Goal: Task Accomplishment & Management: Manage account settings

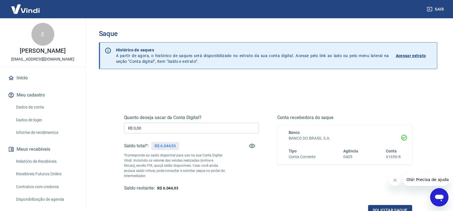
click at [175, 126] on input "R$ 0,00" at bounding box center [191, 128] width 135 height 11
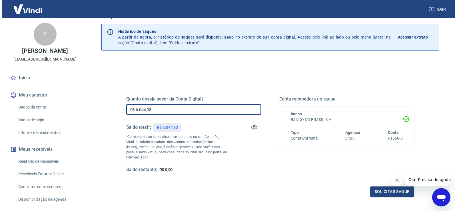
scroll to position [29, 0]
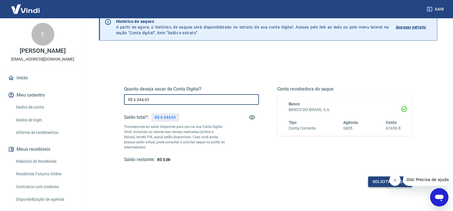
type input "R$ 6.044,93"
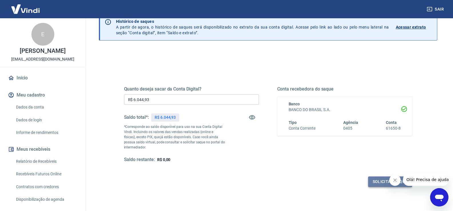
click at [371, 181] on button "Solicitar saque" at bounding box center [390, 181] width 44 height 11
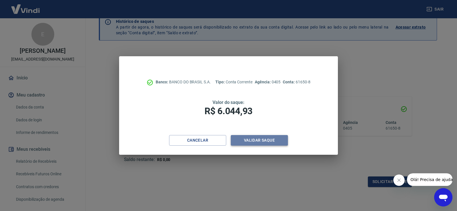
click at [267, 143] on button "Validar saque" at bounding box center [259, 140] width 57 height 11
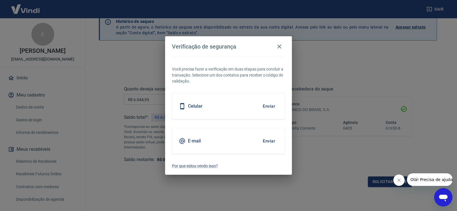
click at [199, 106] on h5 "Celular" at bounding box center [195, 106] width 15 height 6
click at [195, 106] on h5 "Celular" at bounding box center [195, 106] width 15 height 6
click at [270, 106] on button "Enviar" at bounding box center [269, 106] width 19 height 12
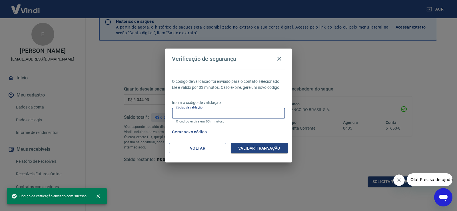
click at [246, 110] on input "Código de validação" at bounding box center [228, 113] width 113 height 11
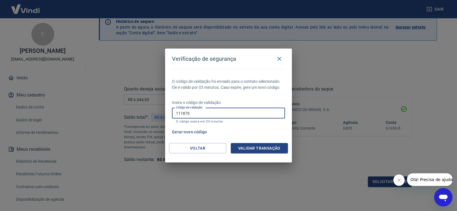
type input "111870"
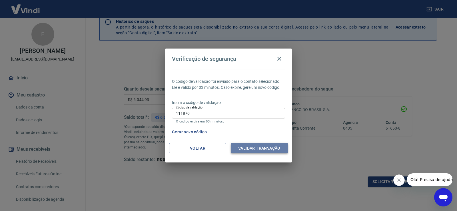
click at [244, 148] on button "Validar transação" at bounding box center [259, 148] width 57 height 11
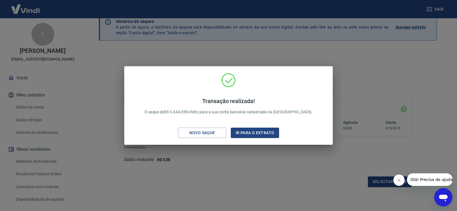
click at [399, 180] on icon "Fechar mensagem da empresa" at bounding box center [398, 180] width 5 height 5
click at [248, 133] on button "Ir para o extrato" at bounding box center [255, 133] width 48 height 11
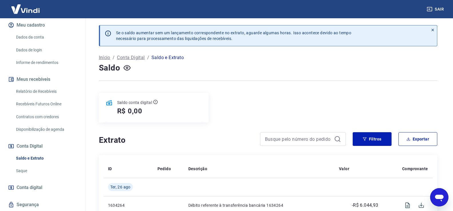
scroll to position [87, 0]
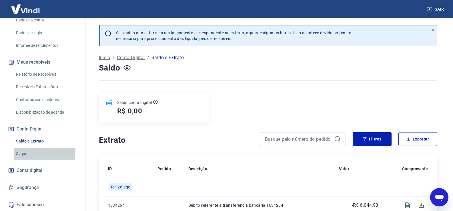
click at [27, 151] on link "Saque" at bounding box center [46, 154] width 65 height 12
